Goal: Download file/media

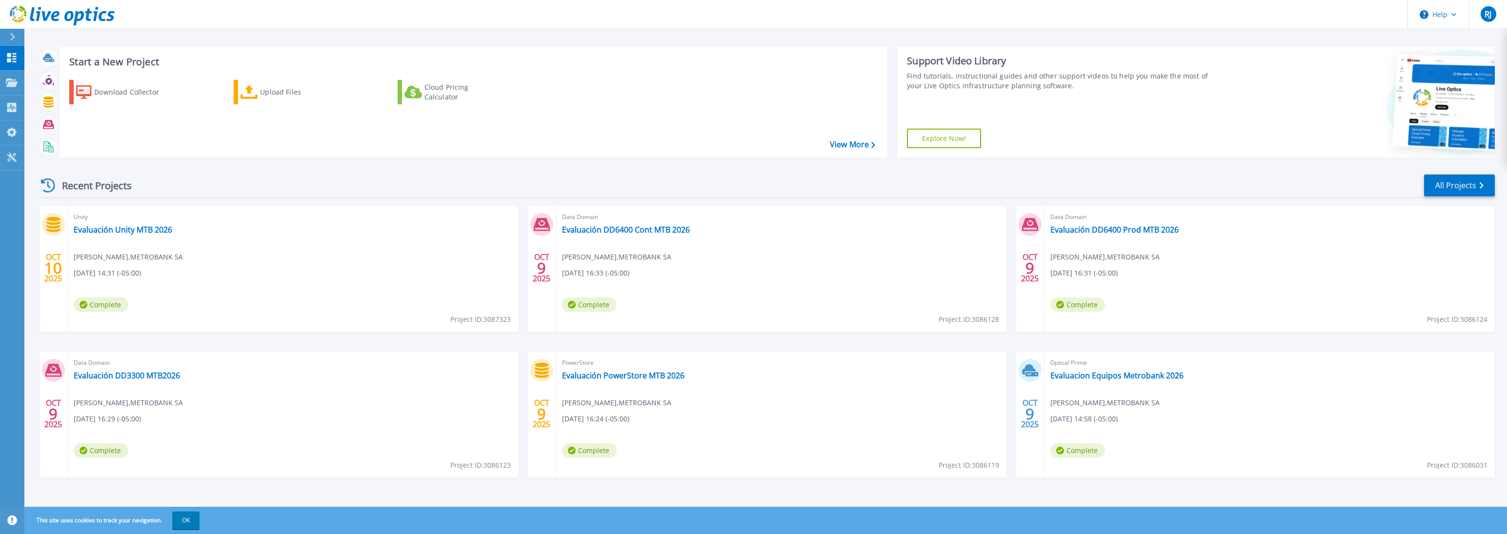
scroll to position [6, 0]
click at [1080, 378] on link "Evaluacion Equipos Metrobank 2026" at bounding box center [1116, 375] width 133 height 10
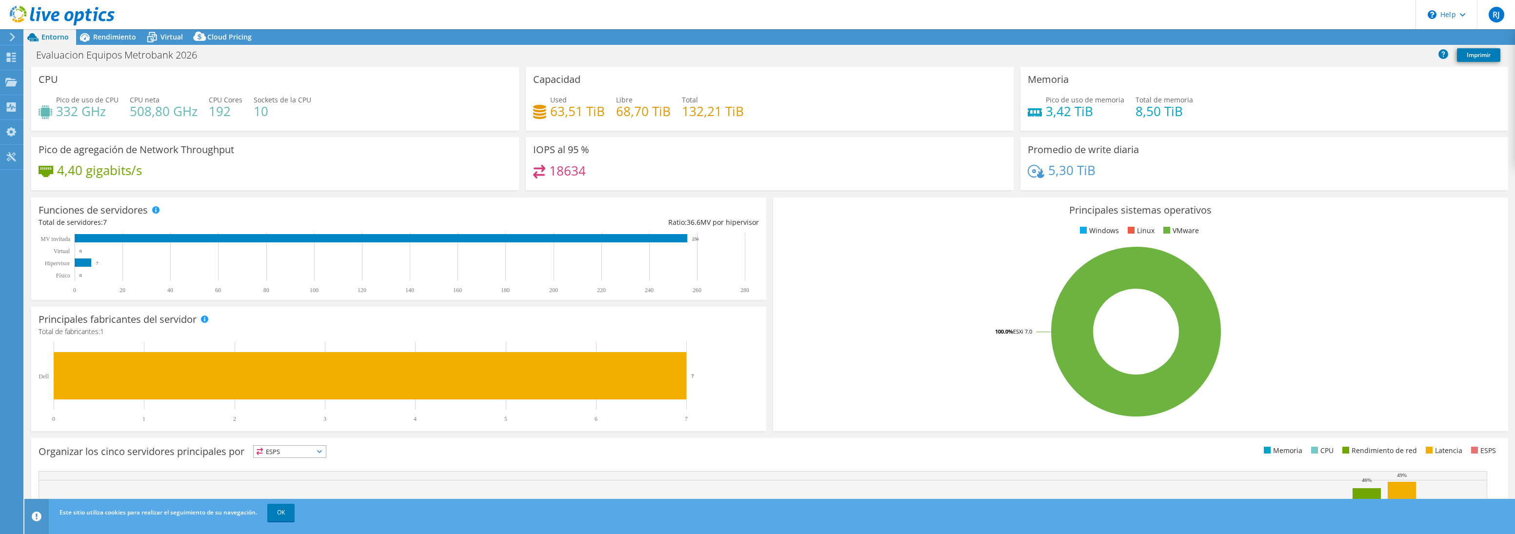
select select "USD"
click at [116, 38] on span "Rendimiento" at bounding box center [114, 36] width 43 height 9
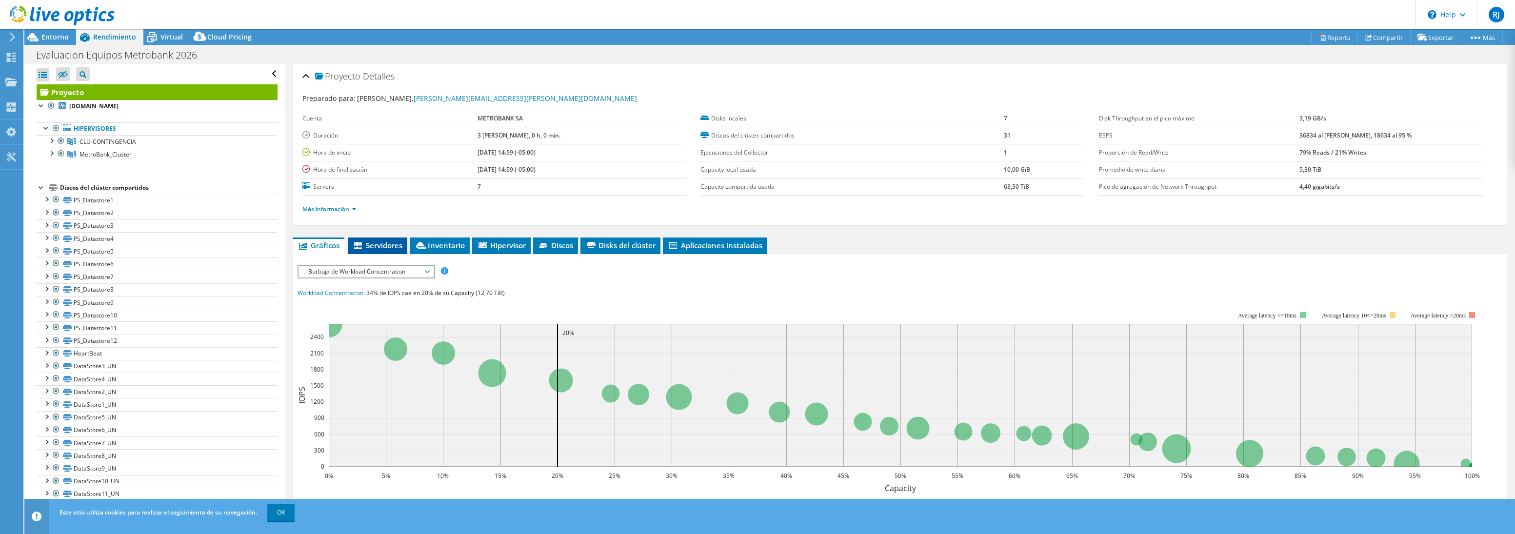
click at [376, 244] on span "Servidores" at bounding box center [378, 246] width 50 height 10
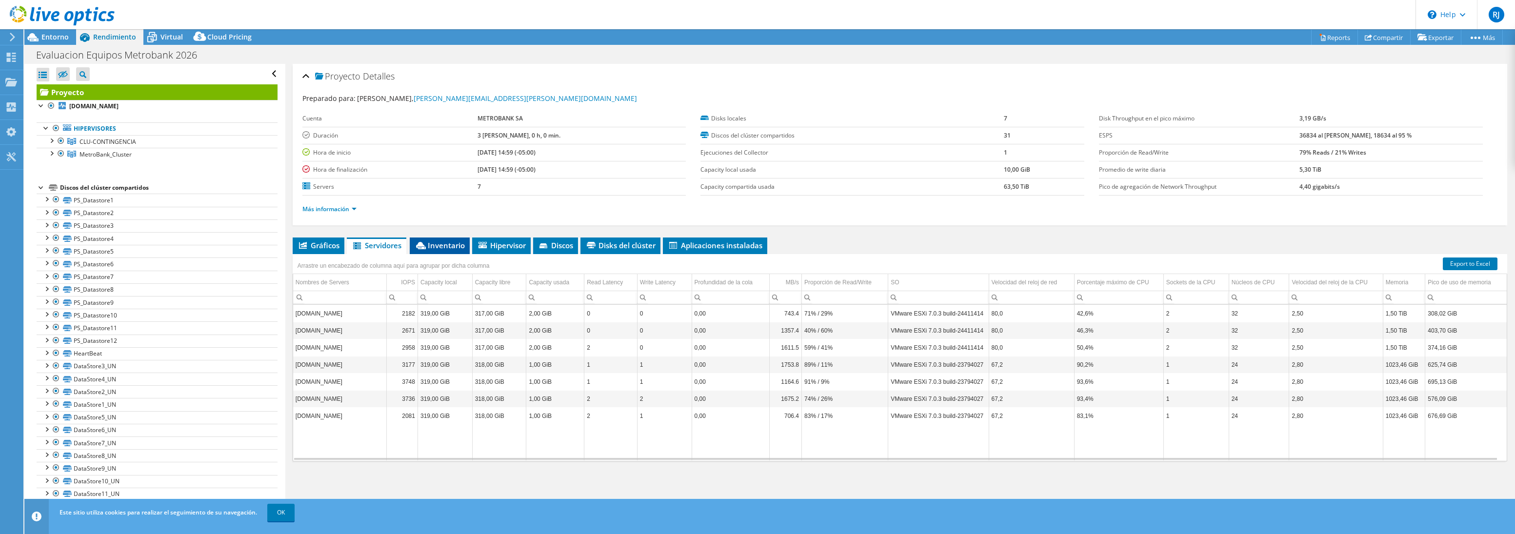
click at [447, 242] on span "Inventario" at bounding box center [440, 246] width 50 height 10
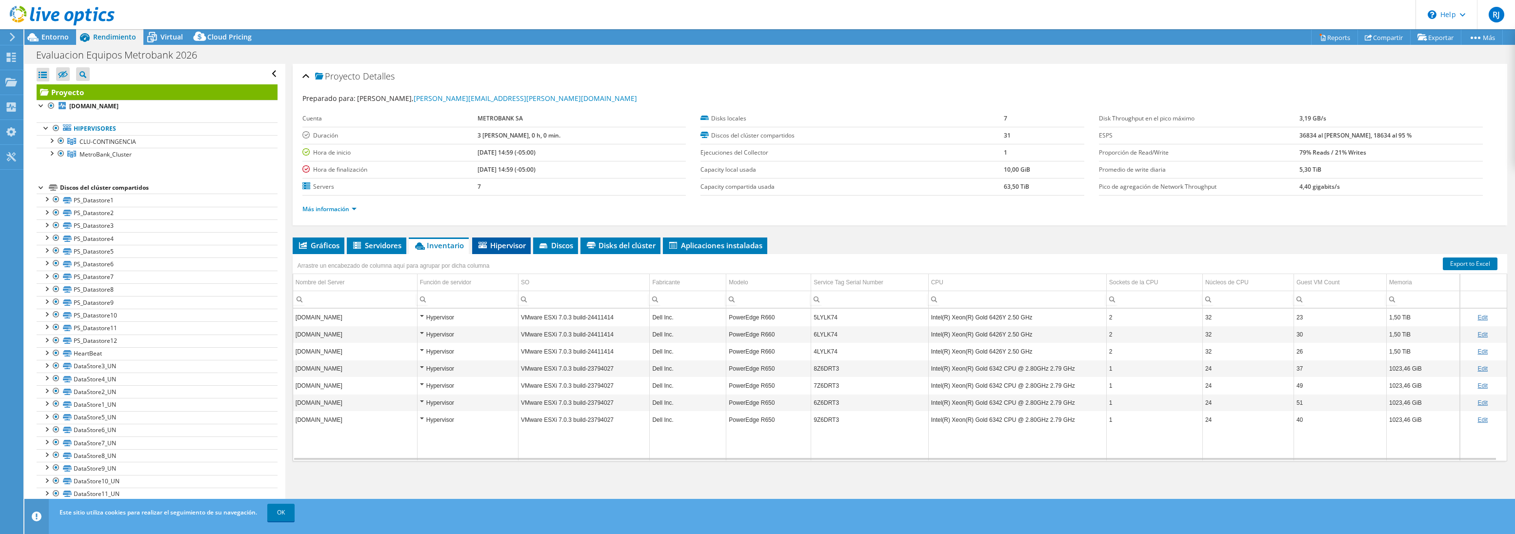
click at [505, 247] on span "Hipervisor" at bounding box center [501, 246] width 49 height 10
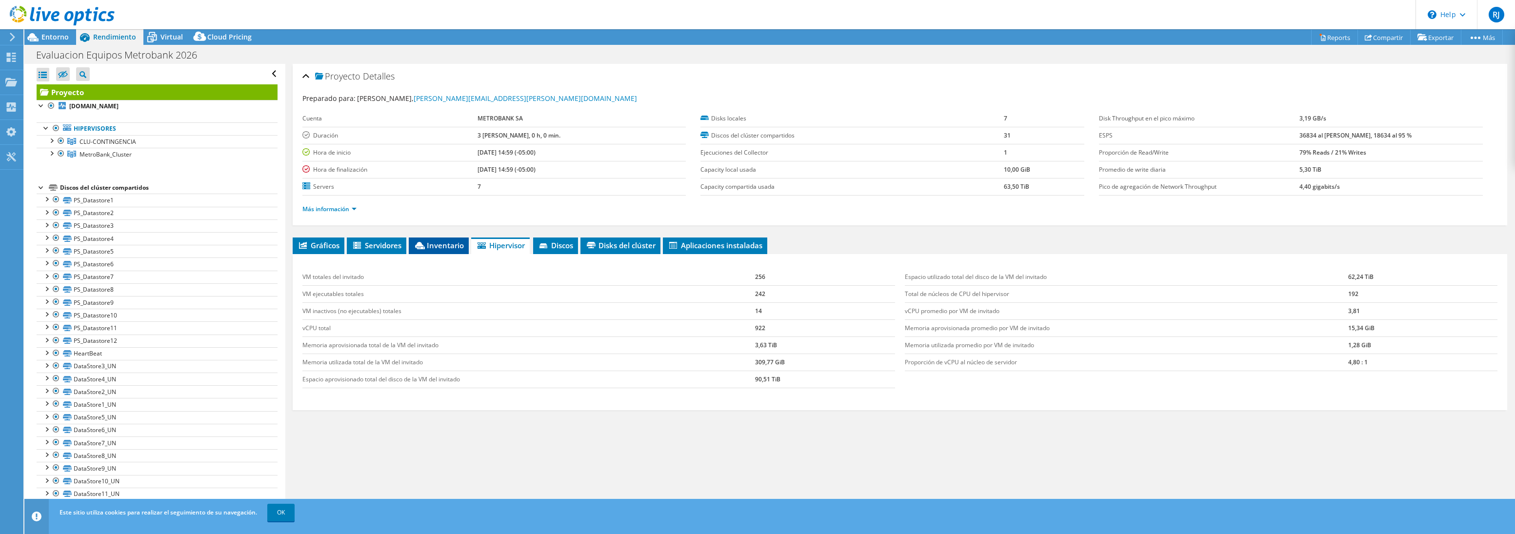
click at [445, 247] on span "Inventario" at bounding box center [439, 246] width 50 height 10
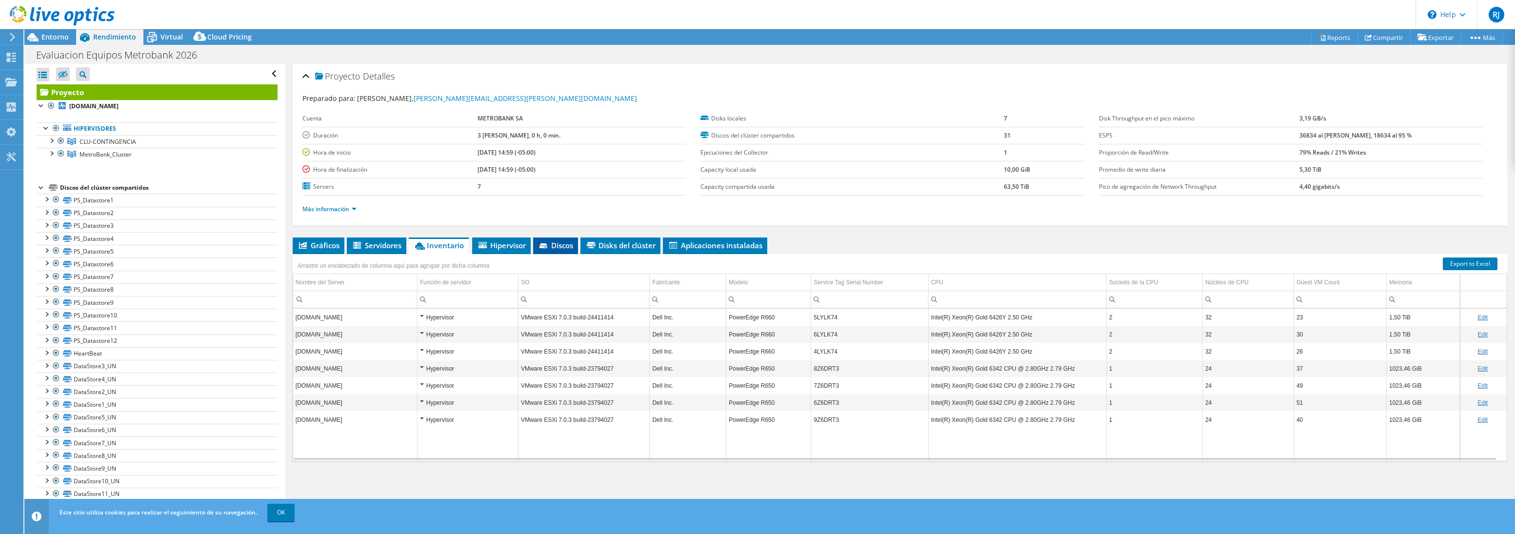
click at [571, 242] on span "Discos" at bounding box center [555, 246] width 35 height 10
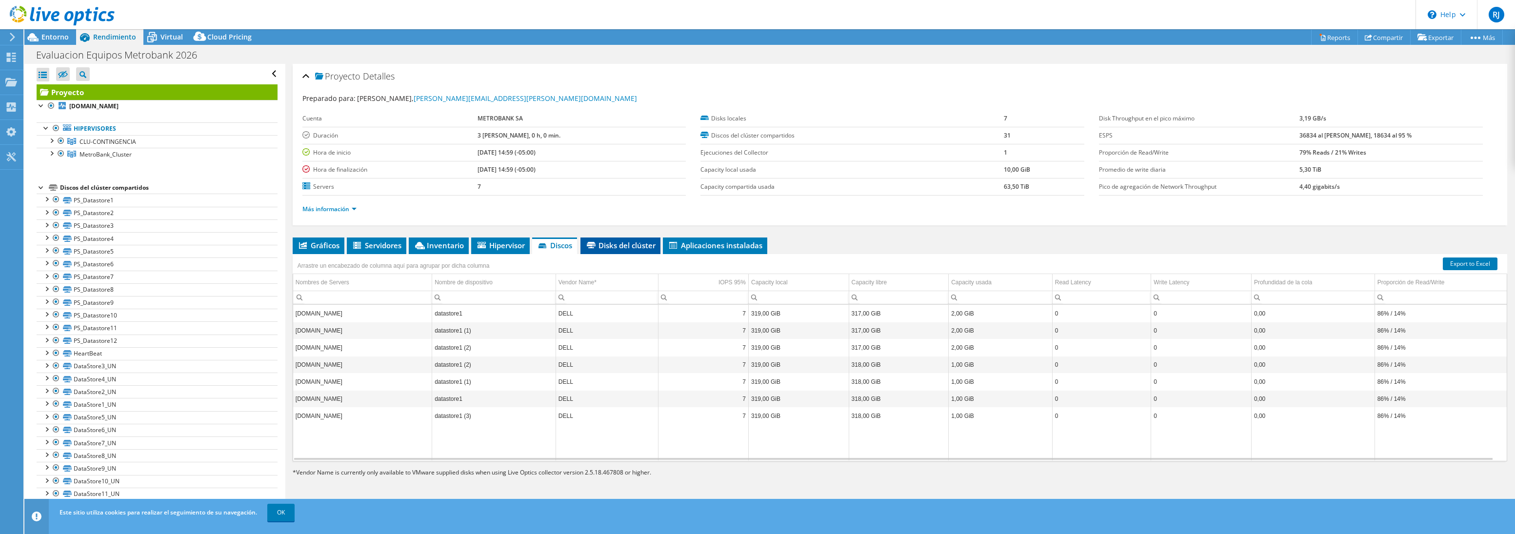
click at [620, 246] on span "Disks del clúster" at bounding box center [621, 246] width 70 height 10
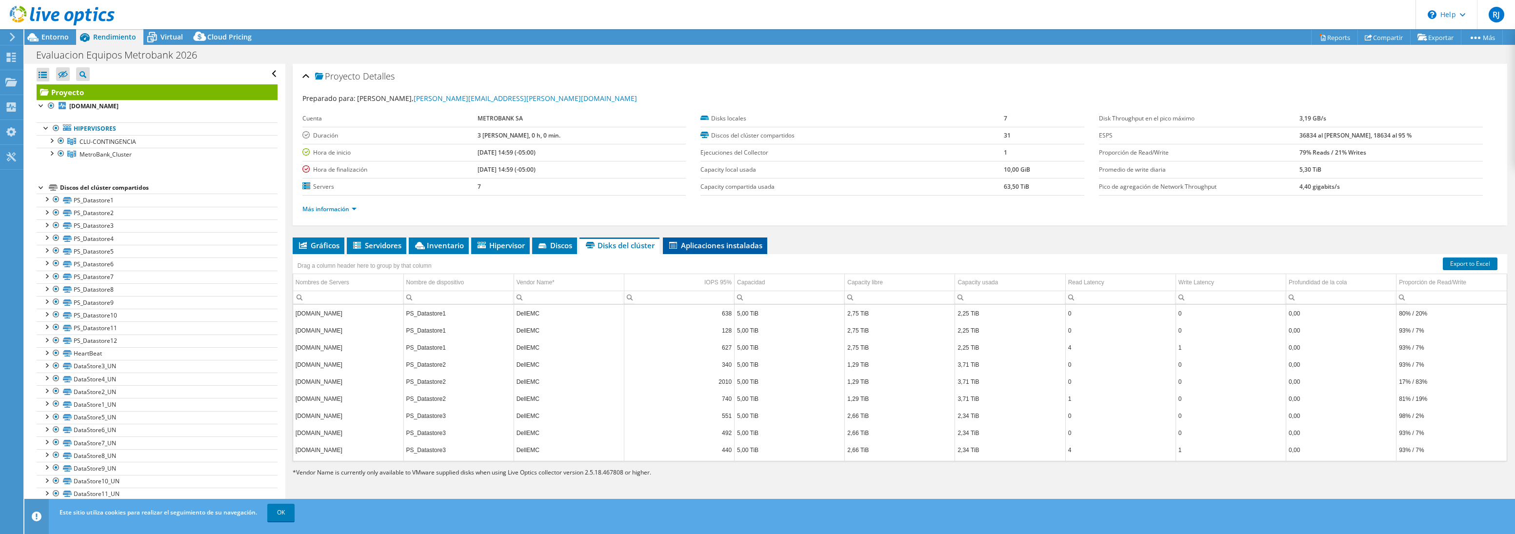
click at [711, 246] on span "Aplicaciones instaladas" at bounding box center [715, 246] width 95 height 10
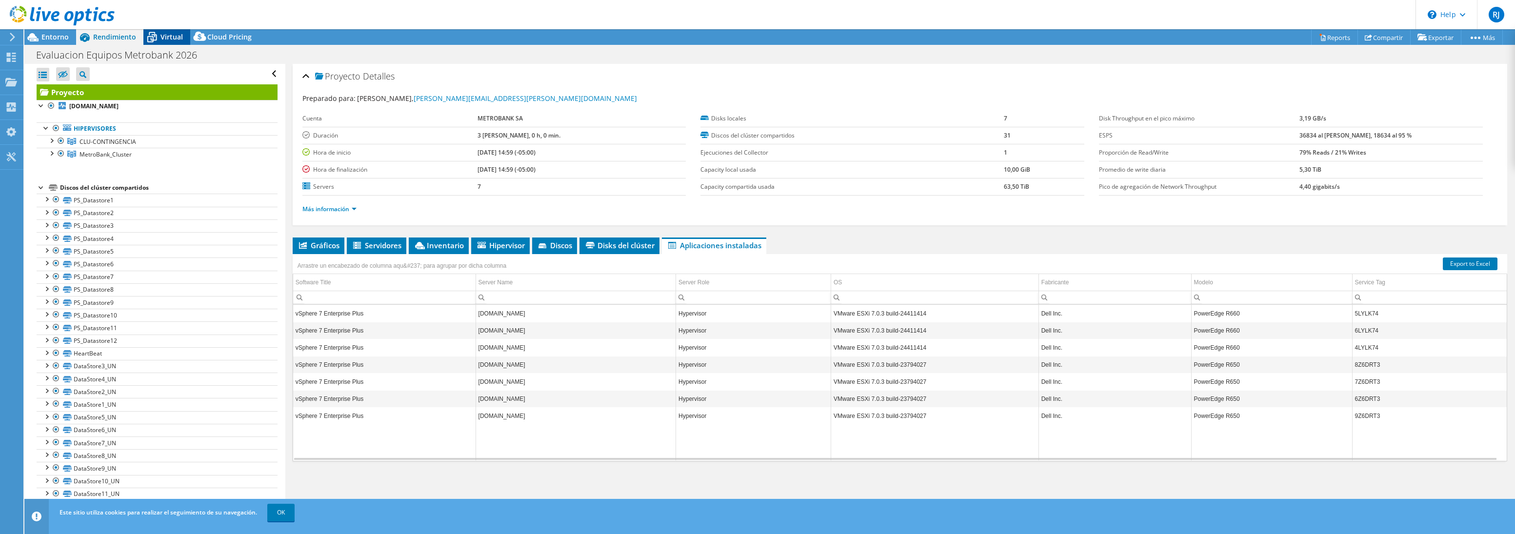
click at [164, 39] on span "Virtual" at bounding box center [172, 36] width 22 height 9
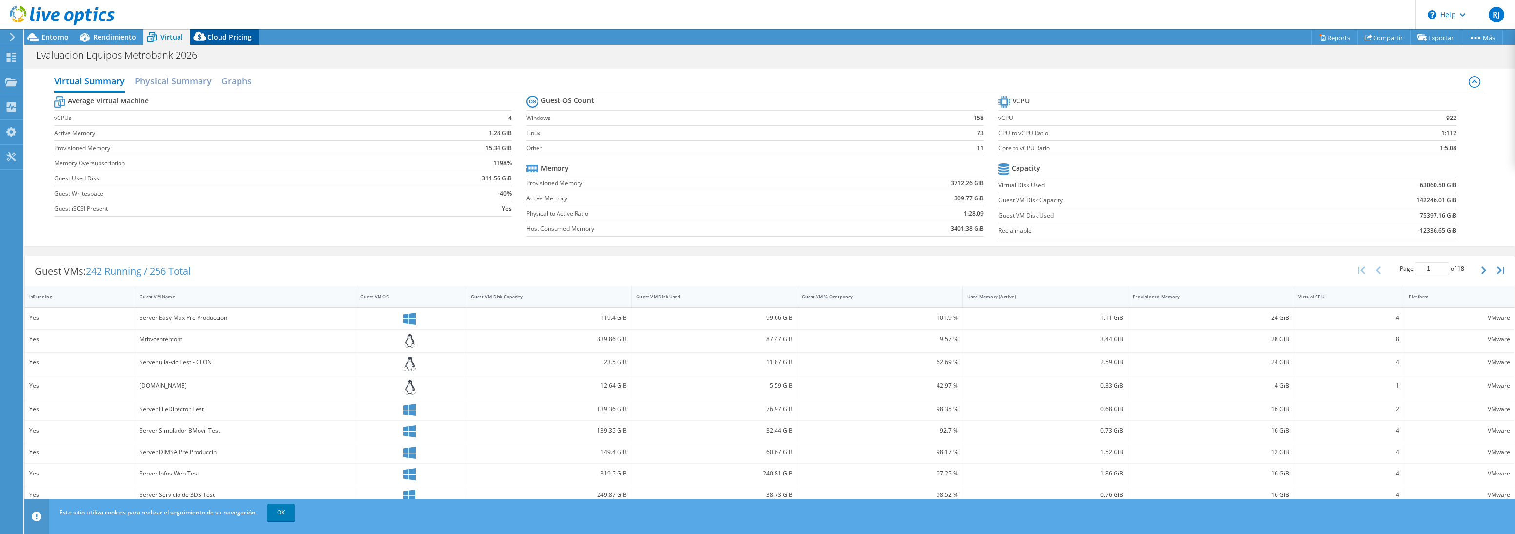
click at [219, 37] on span "Cloud Pricing" at bounding box center [229, 36] width 44 height 9
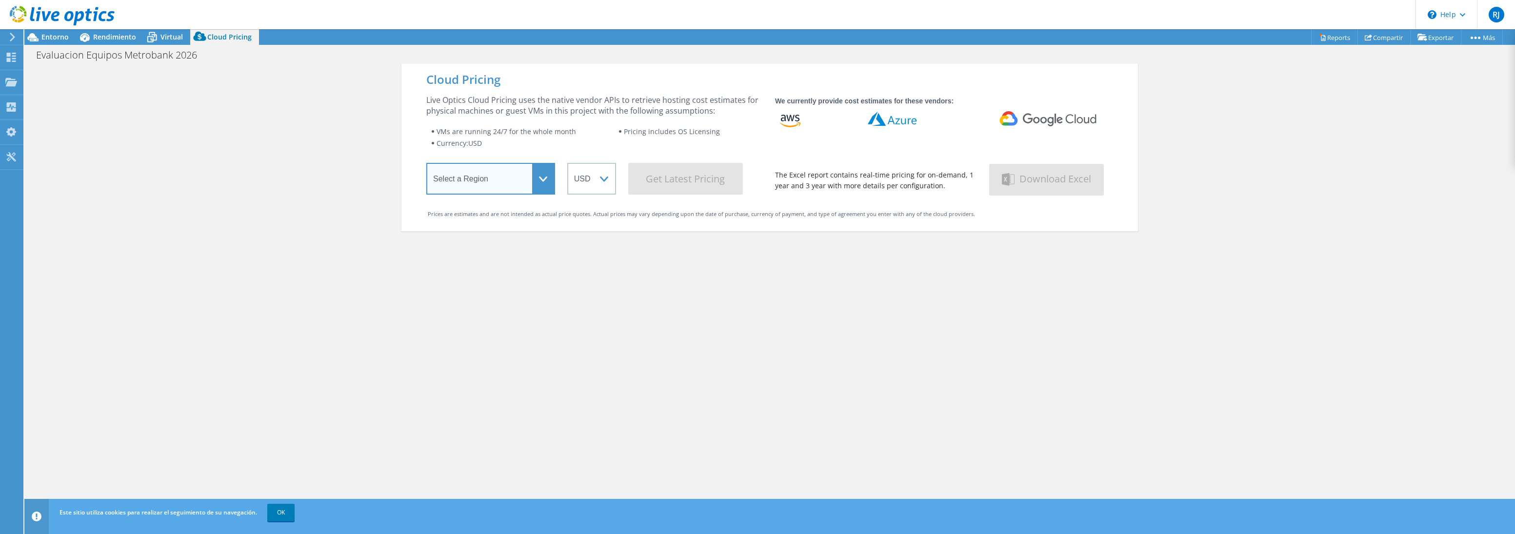
click at [426, 163] on select "Select a Region Asia Pacific (Hong Kong) Asia Pacific (Mumbai) Asia Pacific (Se…" at bounding box center [490, 179] width 129 height 32
select select "USEast"
click option "US East ([US_STATE])" at bounding box center [0, 0] width 0 height 0
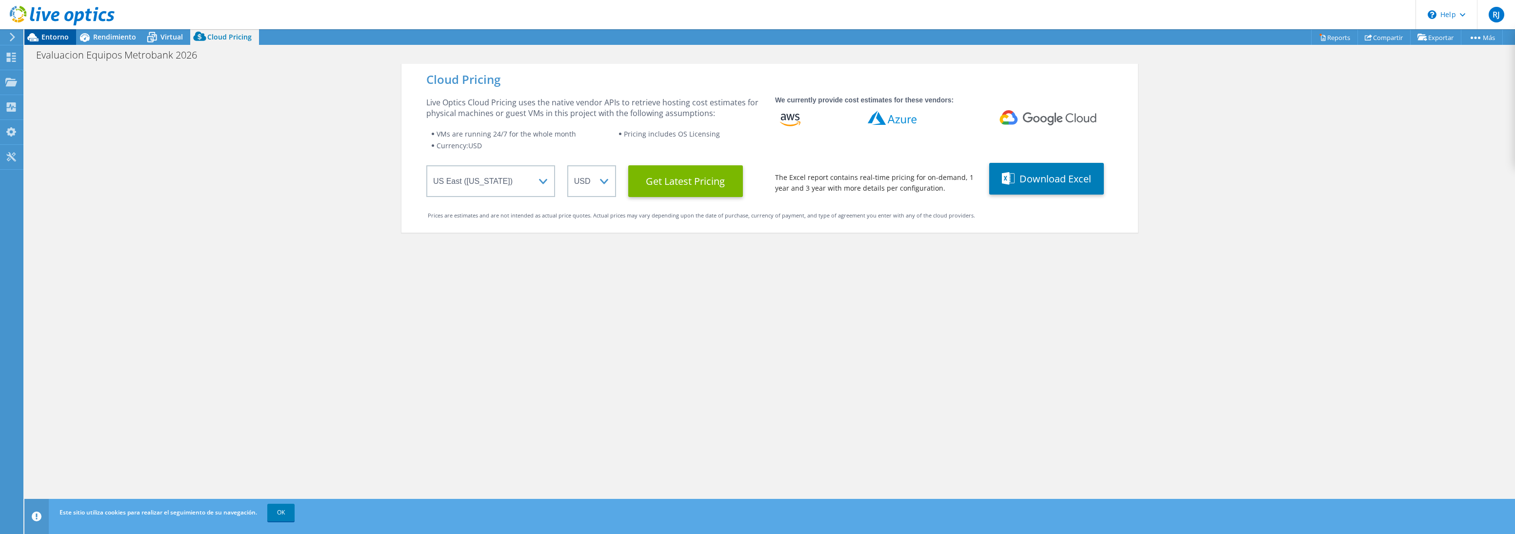
click at [50, 35] on span "Entorno" at bounding box center [54, 36] width 27 height 9
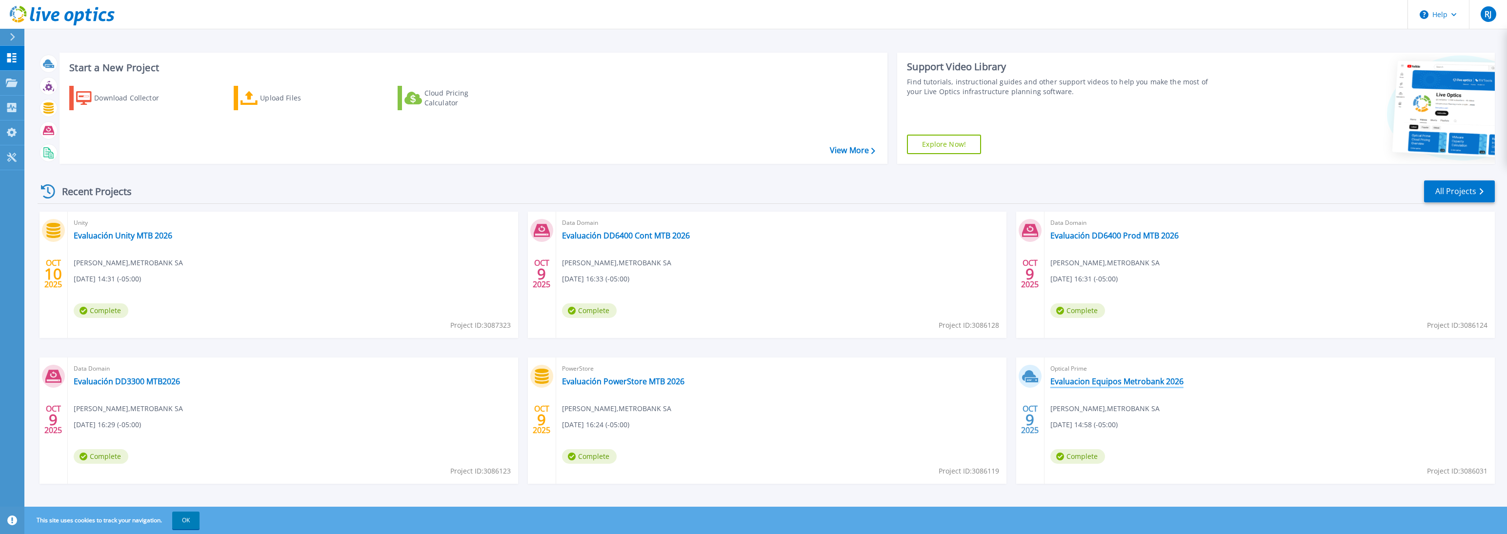
click at [1135, 381] on link "Evaluacion Equipos Metrobank 2026" at bounding box center [1116, 382] width 133 height 10
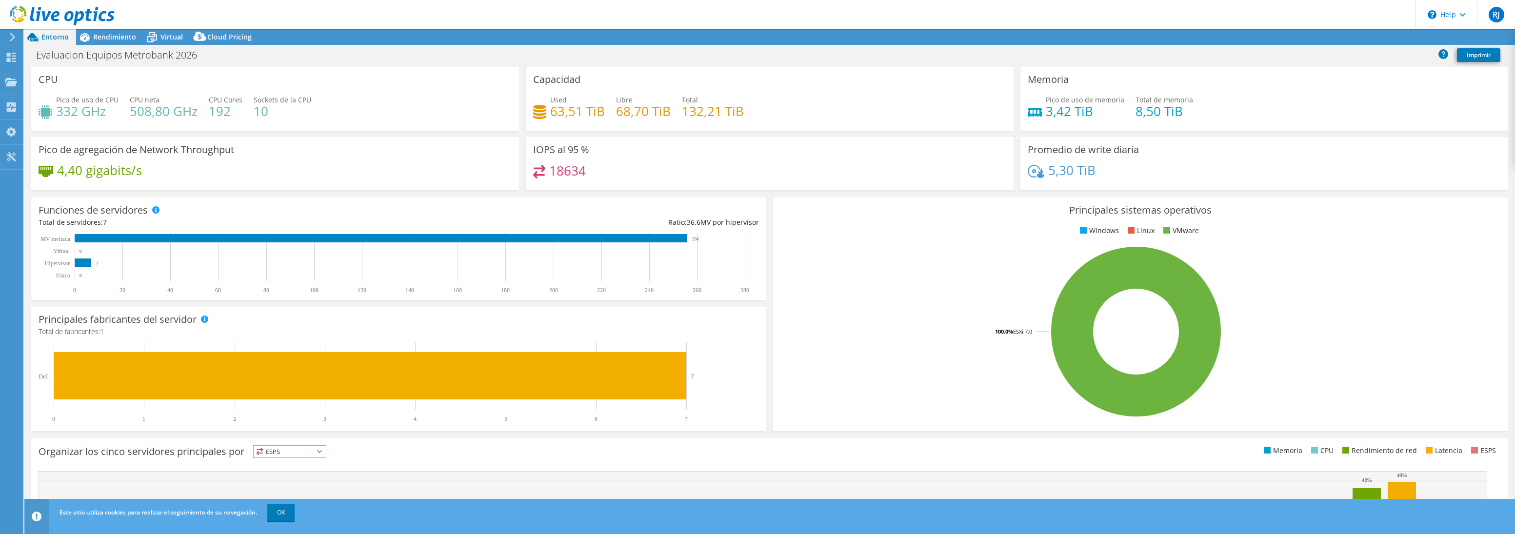
select select "USD"
click at [1332, 37] on link "Reports" at bounding box center [1335, 37] width 47 height 15
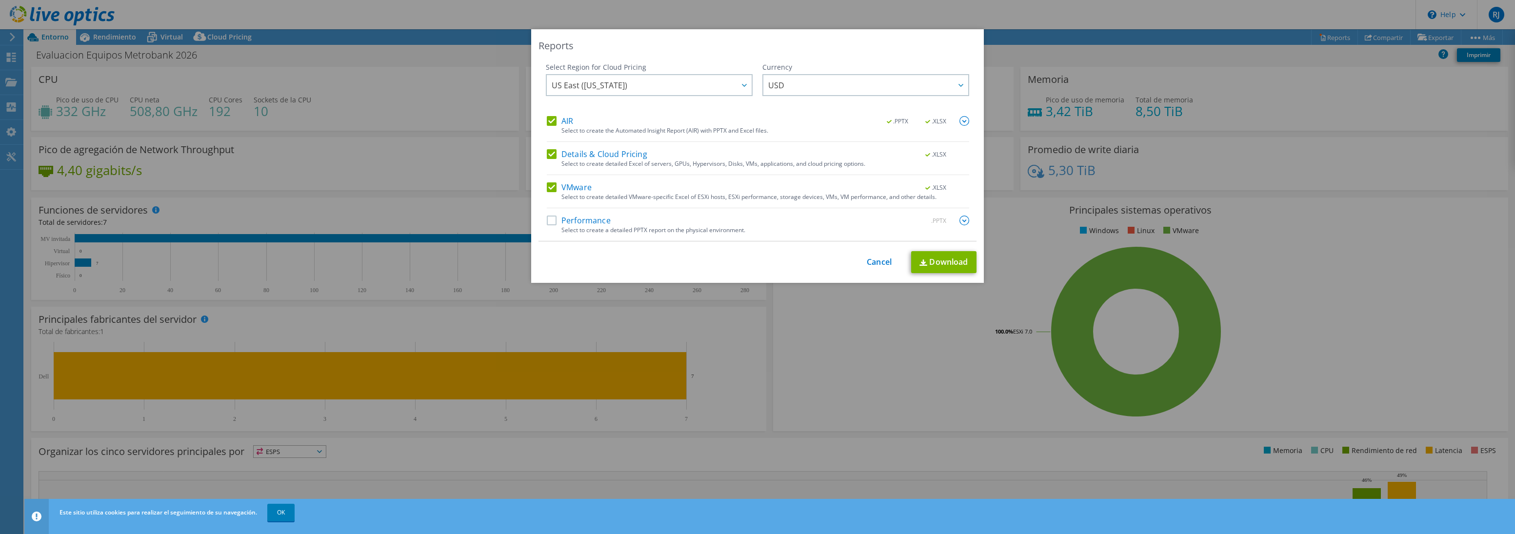
click at [551, 121] on label "AIR" at bounding box center [560, 121] width 26 height 10
click at [0, 0] on input "AIR" at bounding box center [0, 0] width 0 height 0
click at [547, 156] on label "Details & Cloud Pricing" at bounding box center [597, 154] width 101 height 10
click at [0, 0] on input "Details & Cloud Pricing" at bounding box center [0, 0] width 0 height 0
click at [548, 154] on label "Details & Cloud Pricing" at bounding box center [597, 154] width 101 height 10
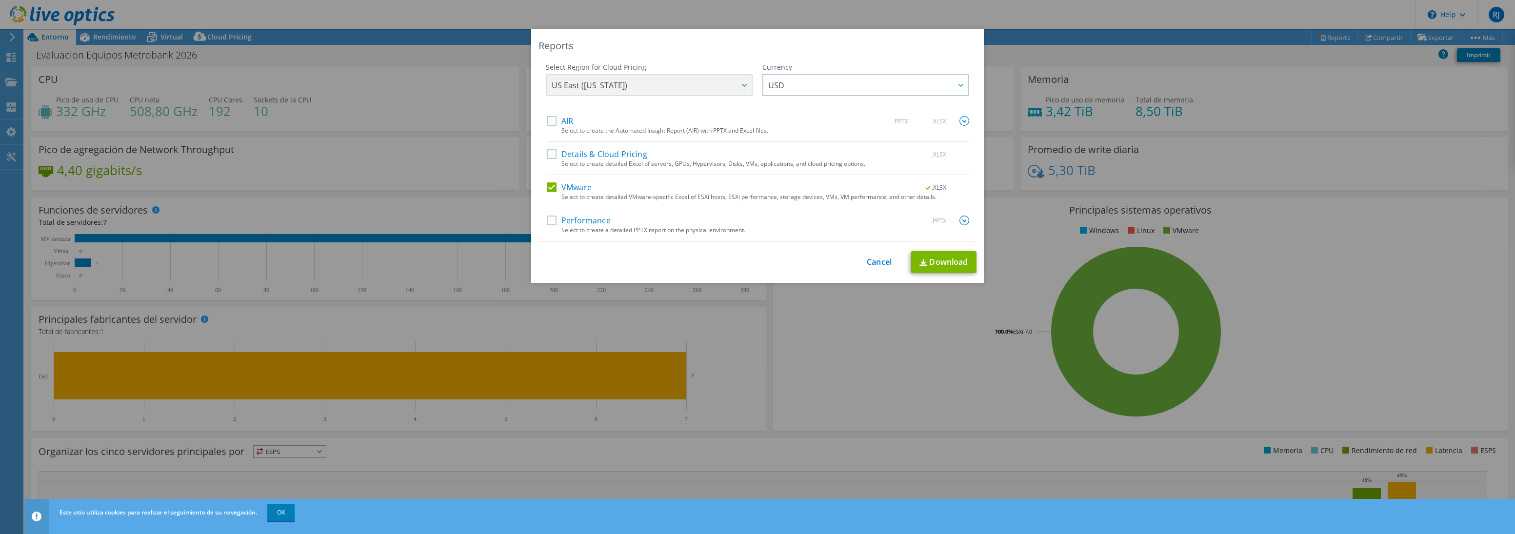
click at [0, 0] on input "Details & Cloud Pricing" at bounding box center [0, 0] width 0 height 0
click at [547, 220] on label "Performance" at bounding box center [579, 221] width 64 height 10
click at [0, 0] on input "Performance" at bounding box center [0, 0] width 0 height 0
click at [937, 269] on link "Download" at bounding box center [943, 262] width 65 height 22
